Goal: Task Accomplishment & Management: Use online tool/utility

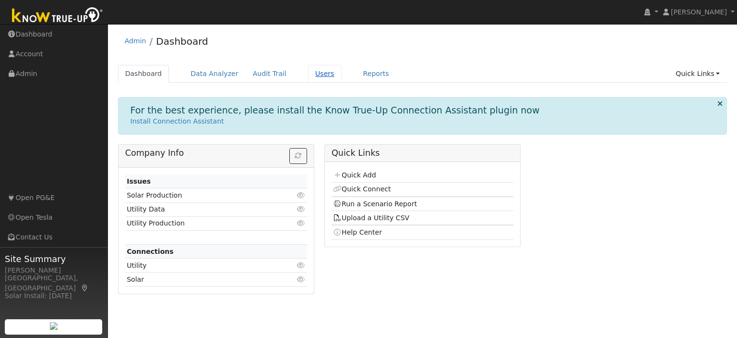
click at [308, 77] on link "Users" at bounding box center [325, 74] width 34 height 18
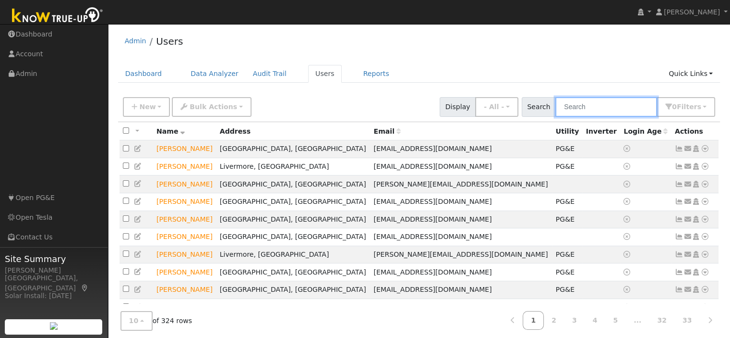
click at [611, 111] on input "text" at bounding box center [606, 107] width 102 height 20
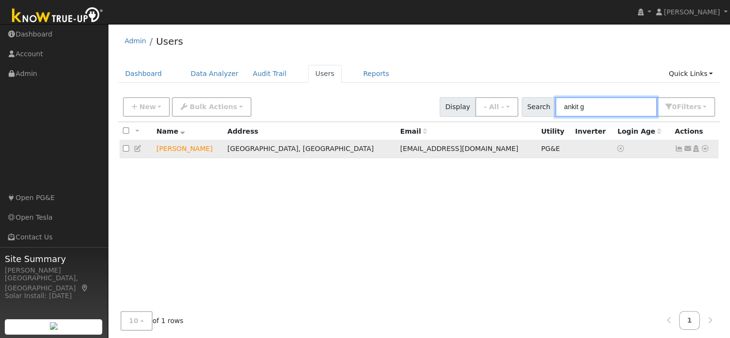
type input "ankit g"
click at [184, 149] on td "[PERSON_NAME]" at bounding box center [188, 149] width 71 height 18
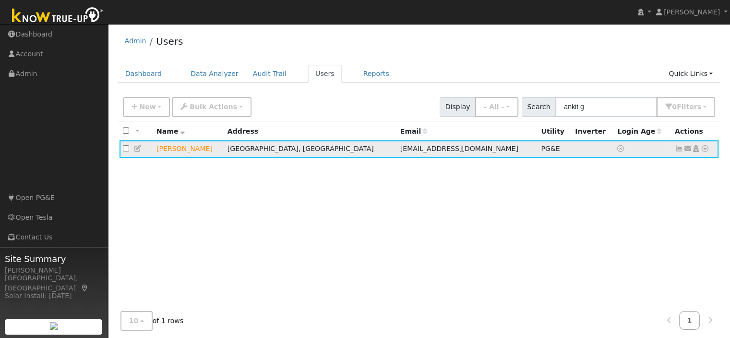
click at [677, 149] on icon at bounding box center [679, 148] width 9 height 7
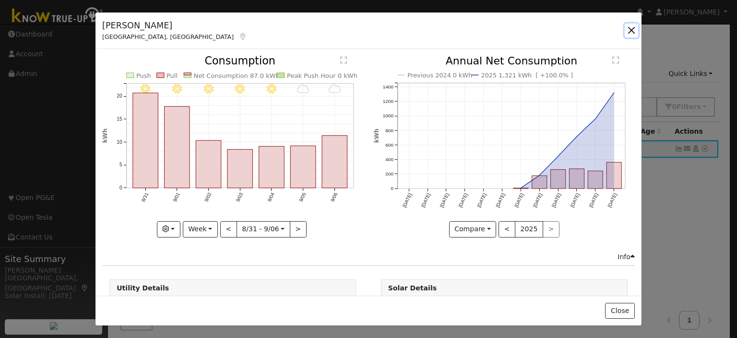
click at [629, 28] on button "button" at bounding box center [631, 30] width 13 height 13
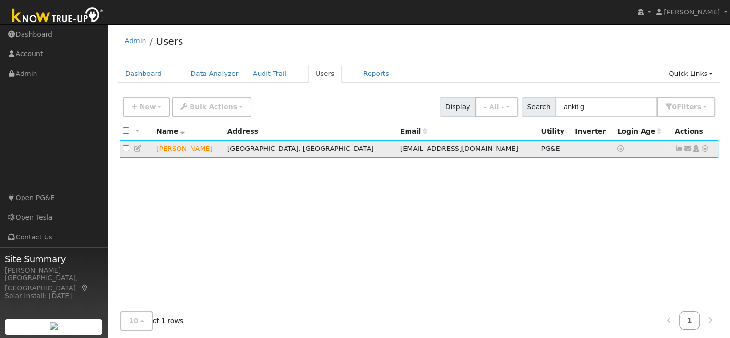
click at [705, 148] on icon at bounding box center [705, 148] width 9 height 7
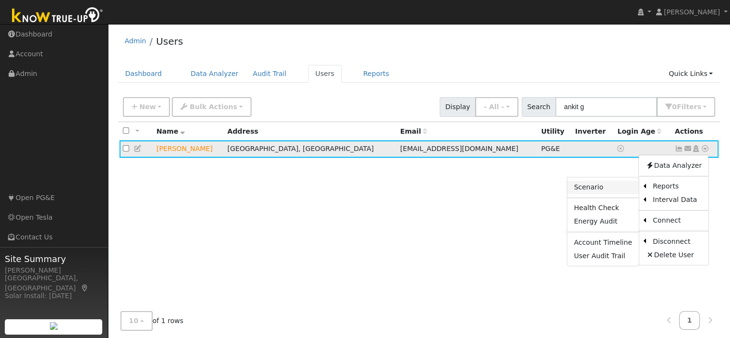
click at [595, 191] on link "Scenario" at bounding box center [603, 187] width 72 height 13
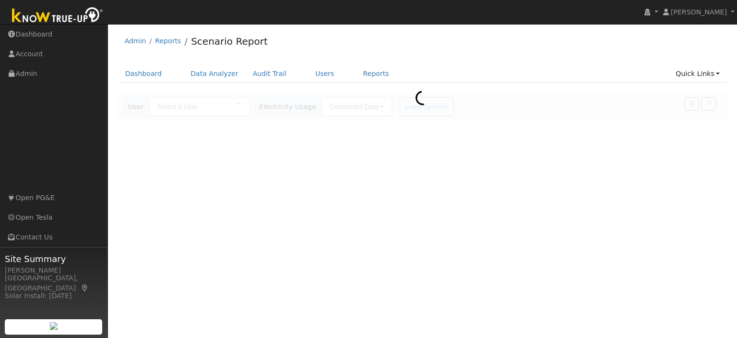
type input "[PERSON_NAME]"
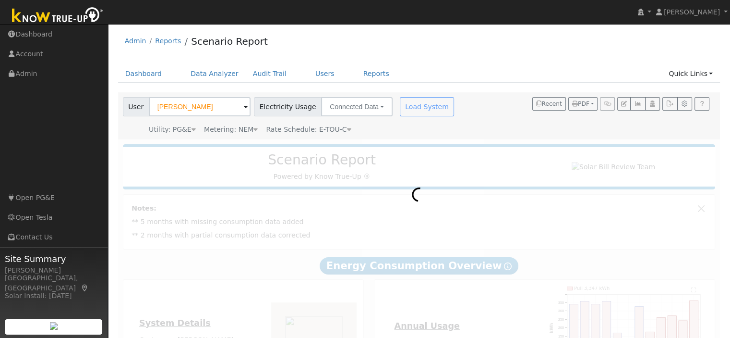
click at [408, 108] on div "Load System" at bounding box center [428, 106] width 60 height 19
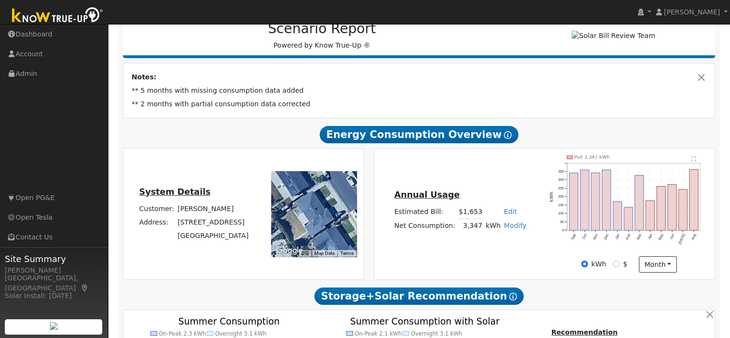
scroll to position [133, 0]
